Goal: Browse casually: Explore the website without a specific task or goal

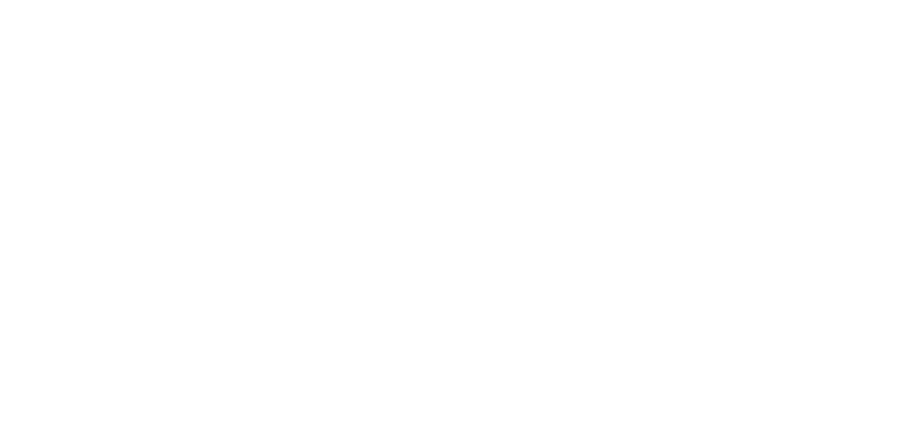
select select "+234"
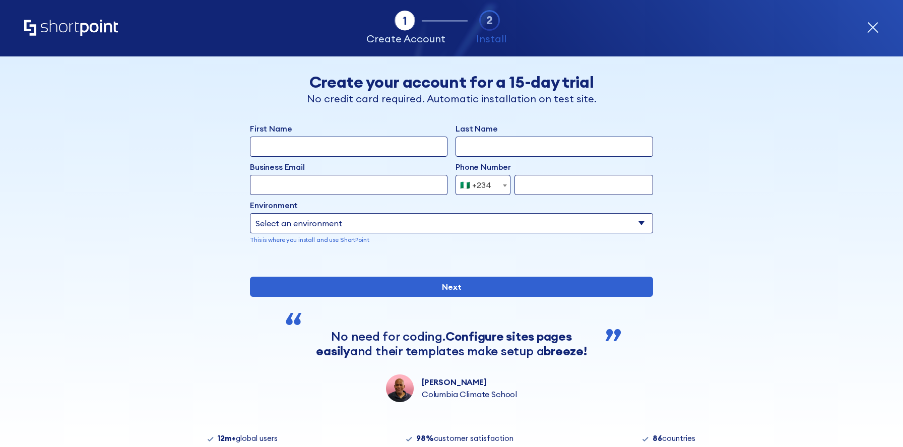
click at [451, 217] on select "Select an environment Microsoft 365 SharePoint Online SharePoint 2019 (On-Premi…" at bounding box center [451, 223] width 403 height 20
click at [628, 228] on select "Select an environment Microsoft 365 SharePoint Online SharePoint 2019 (On-Premi…" at bounding box center [451, 223] width 403 height 20
click at [616, 218] on select "Select an environment Microsoft 365 SharePoint Online SharePoint 2019 (On-Premi…" at bounding box center [451, 223] width 403 height 20
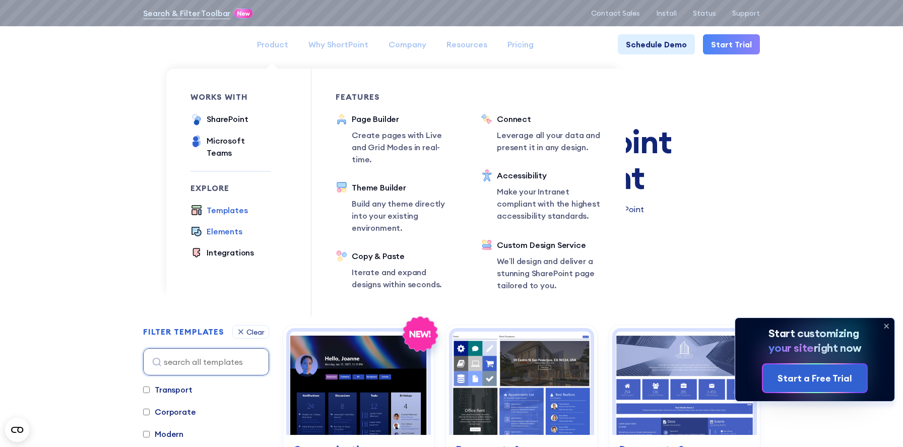
click at [221, 227] on div "Elements" at bounding box center [225, 231] width 36 height 12
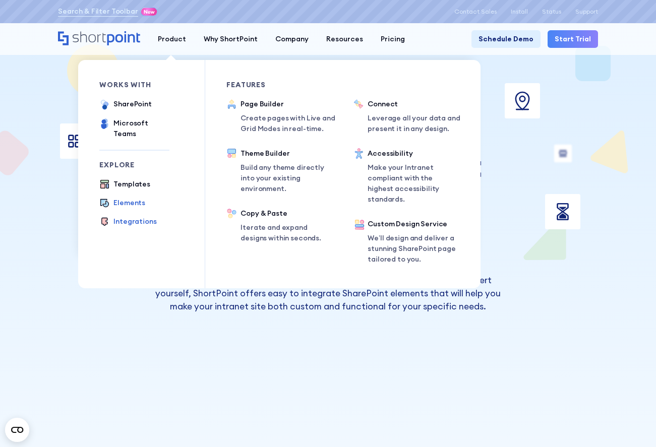
click at [140, 216] on div "Integrations" at bounding box center [134, 221] width 43 height 11
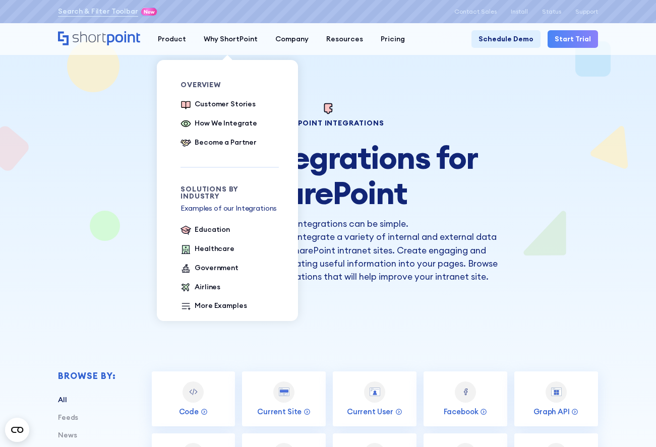
scroll to position [4, 0]
